Goal: Find specific page/section: Find specific page/section

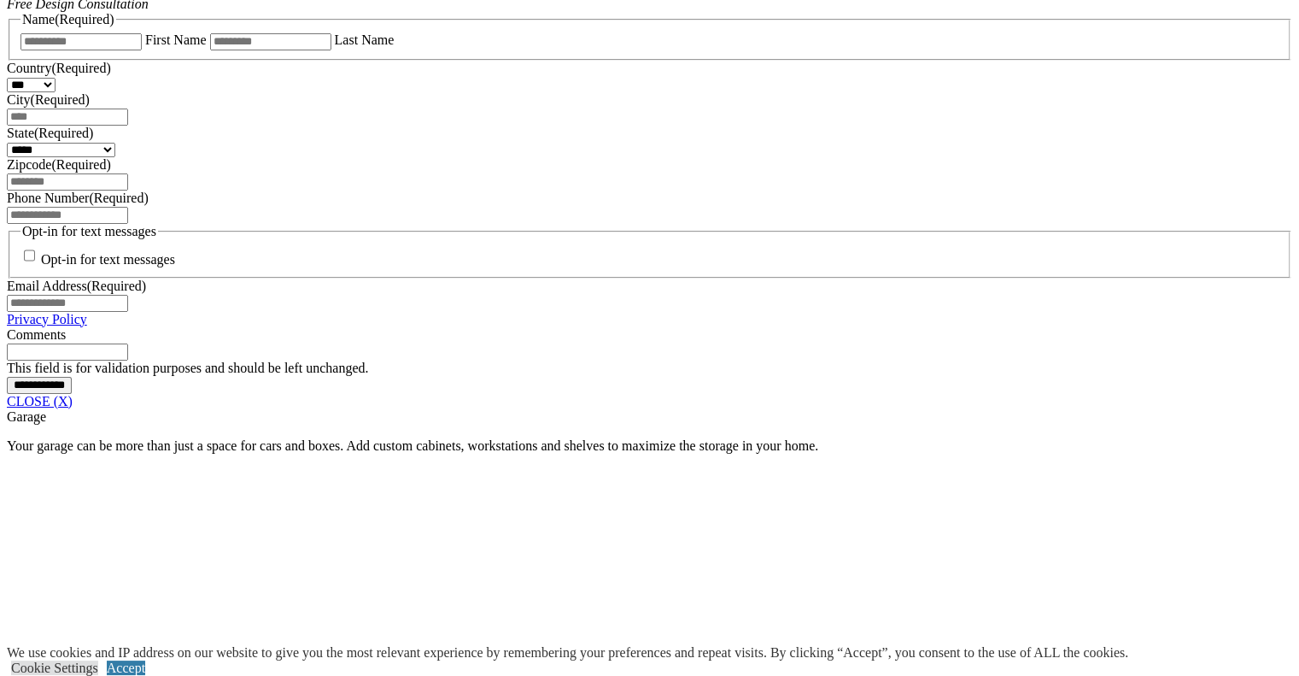
scroll to position [1773, 0]
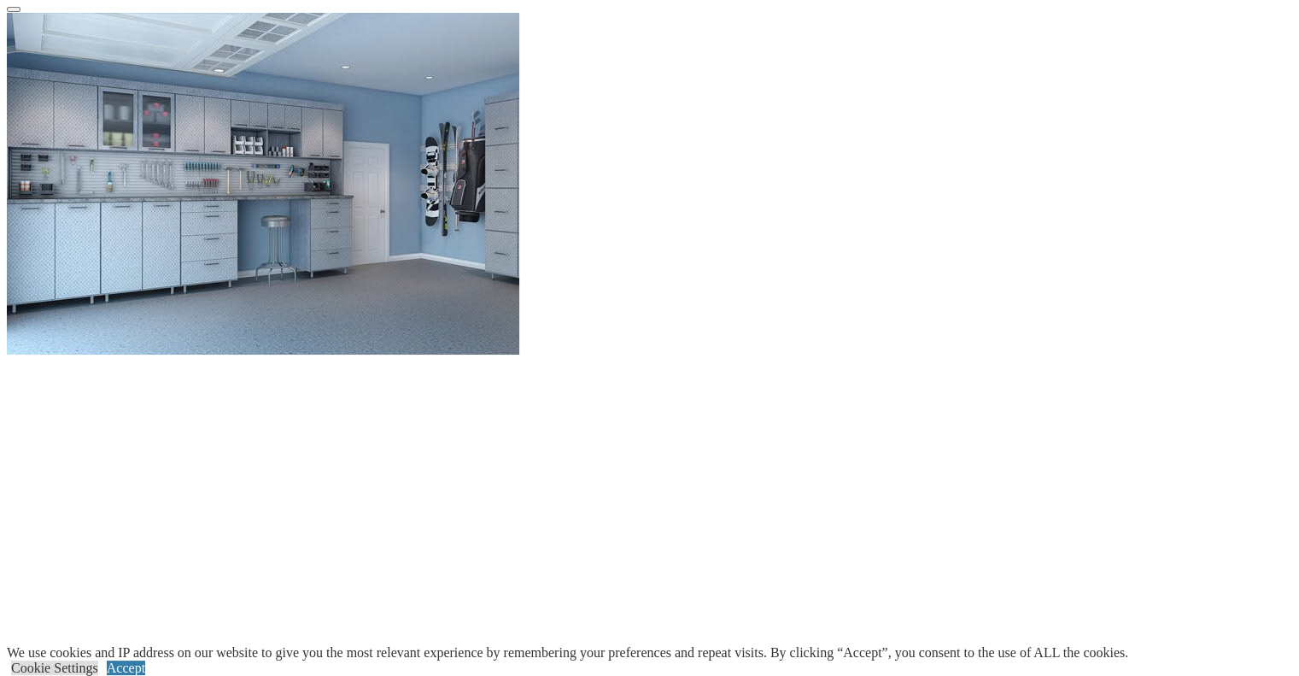
scroll to position [1603, 0]
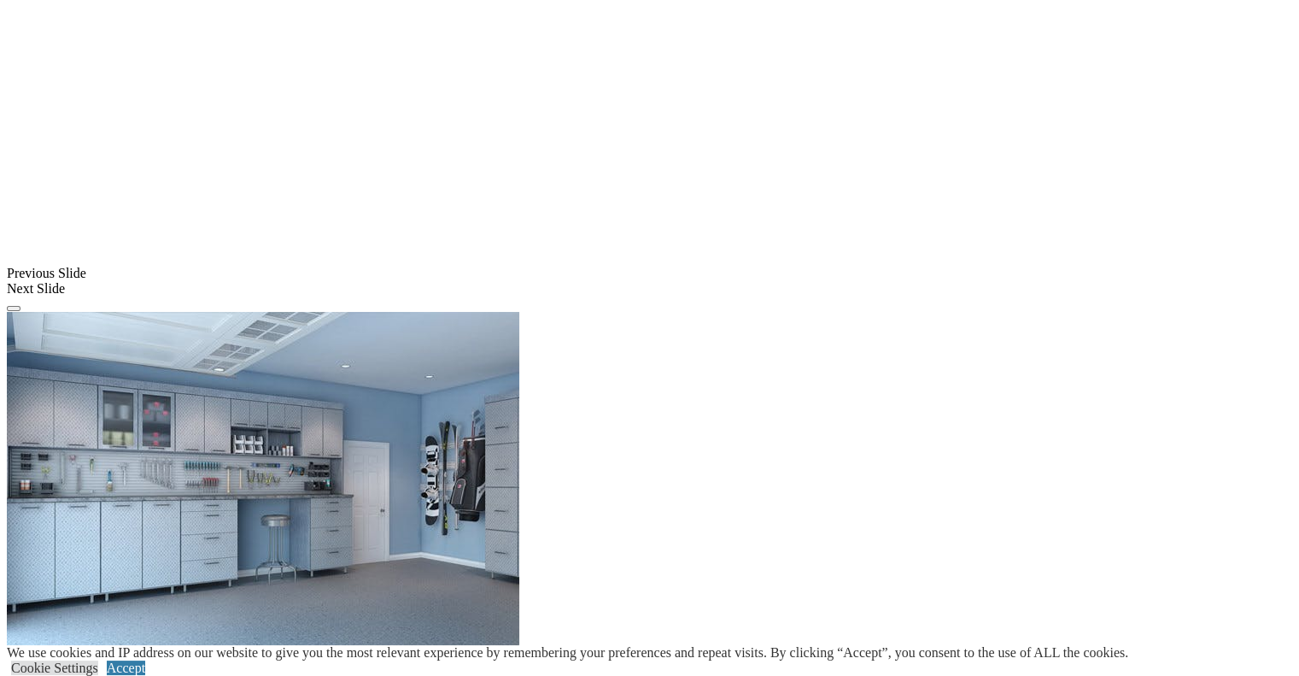
scroll to position [1298, 0]
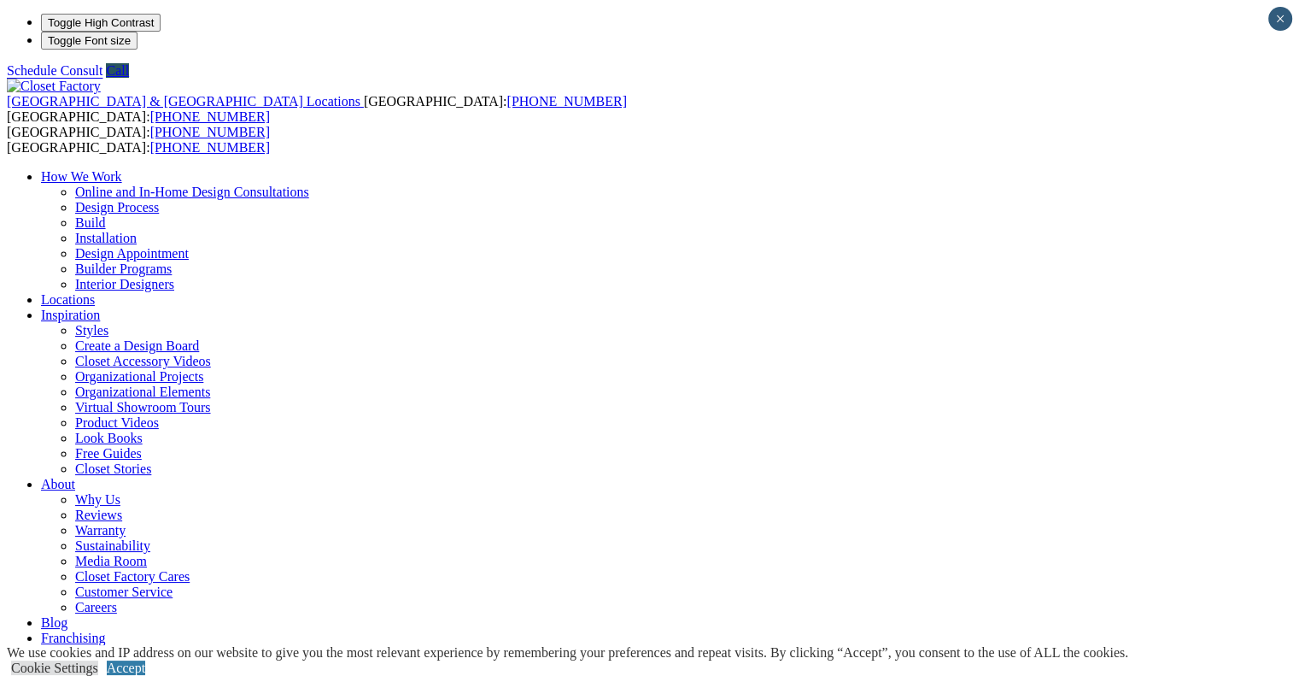
type input "*****"
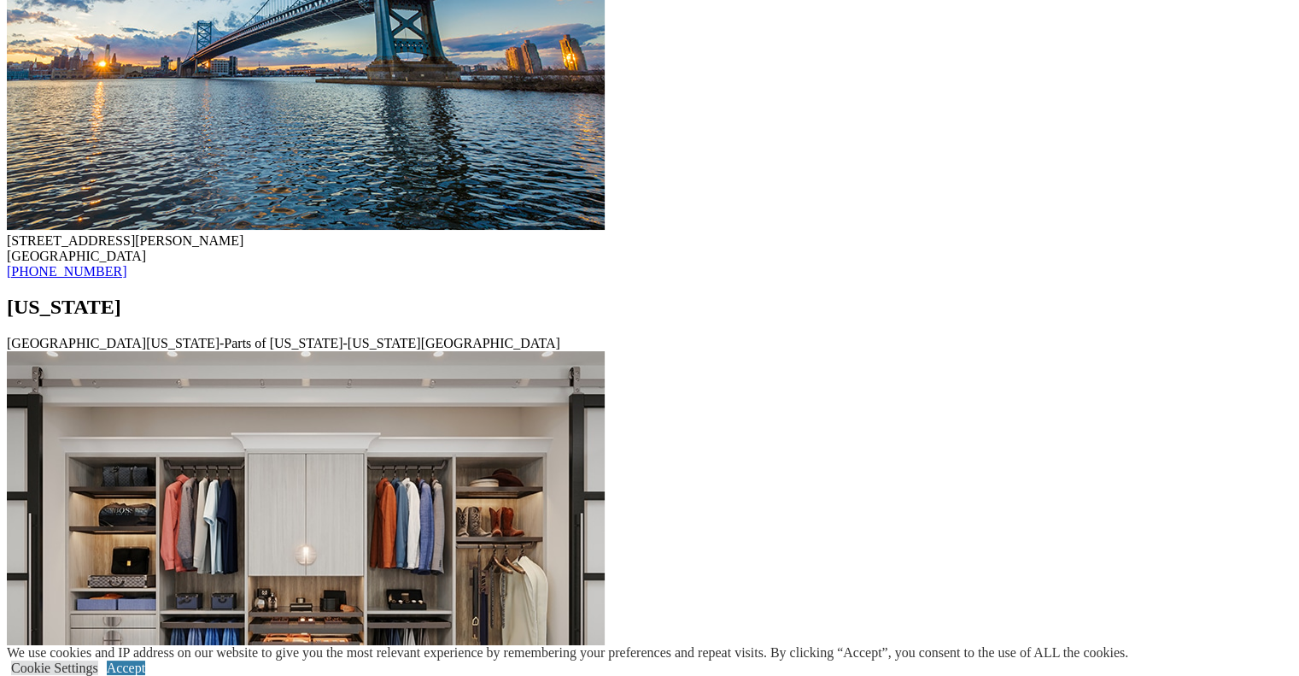
scroll to position [10519, 0]
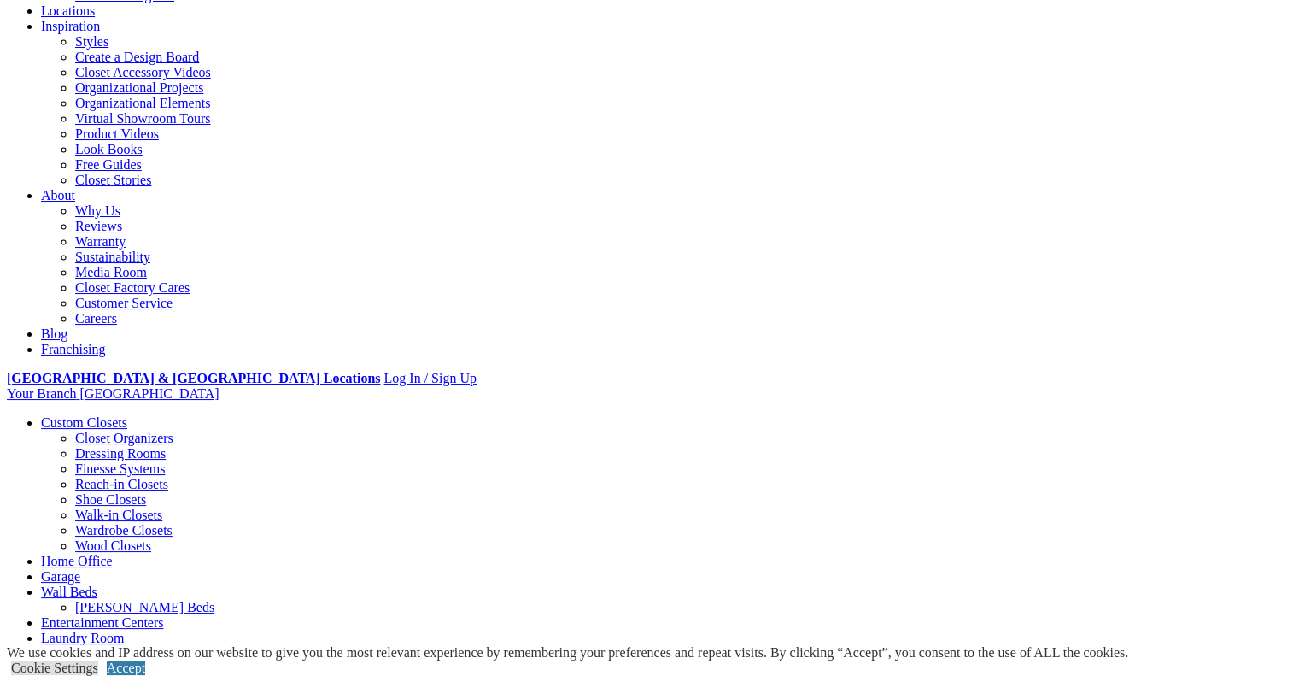
scroll to position [273, 0]
